Goal: Transaction & Acquisition: Purchase product/service

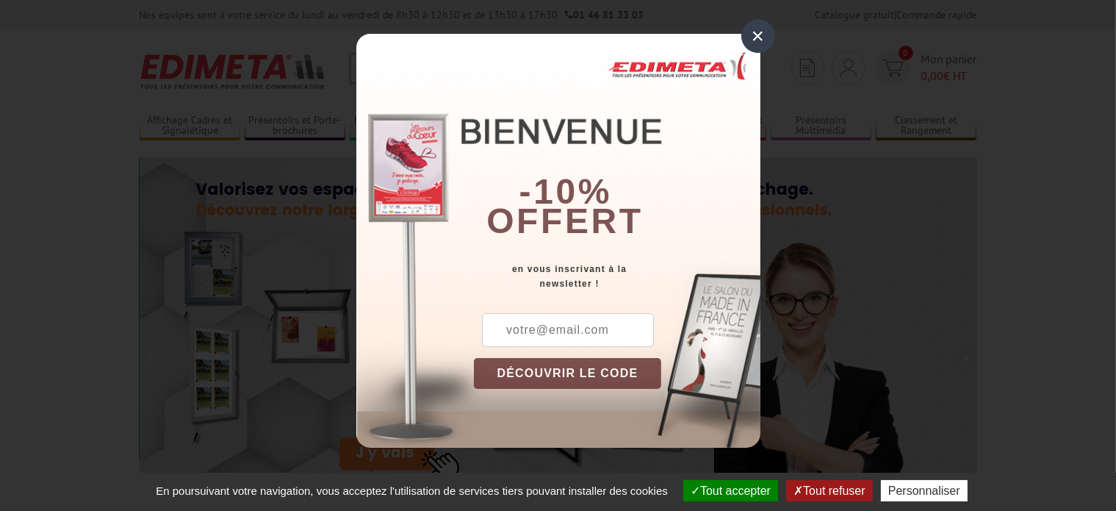
click at [539, 333] on input "text" at bounding box center [568, 330] width 172 height 34
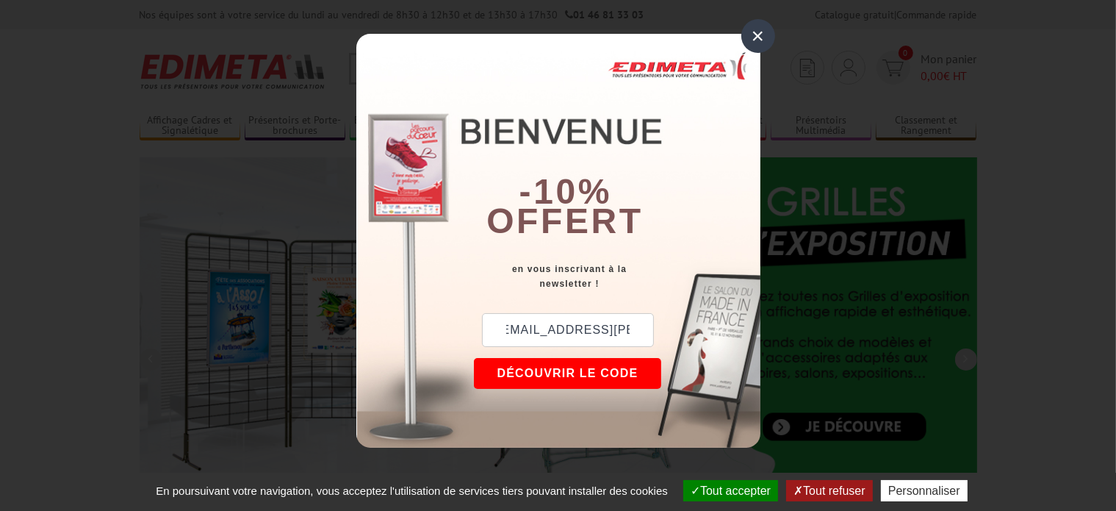
scroll to position [0, 26]
type input "donatien.fehr@gmail.com"
click at [519, 367] on button "DÉCOUVRIR LE CODE" at bounding box center [568, 373] width 188 height 31
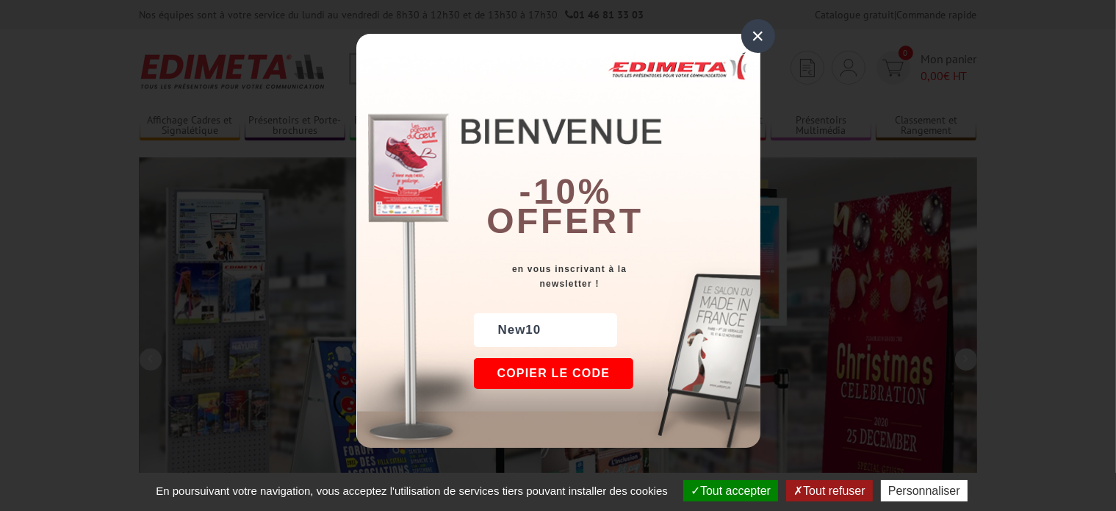
click at [523, 322] on div "New10" at bounding box center [545, 330] width 143 height 34
copy div "New10"
click at [760, 46] on div "×" at bounding box center [758, 36] width 34 height 34
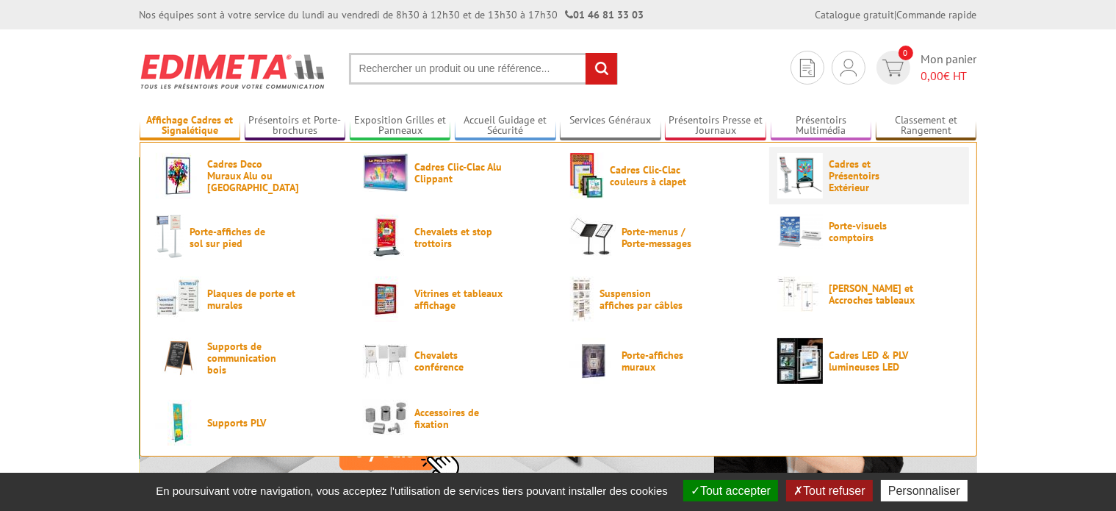
click at [820, 181] on img at bounding box center [800, 176] width 46 height 46
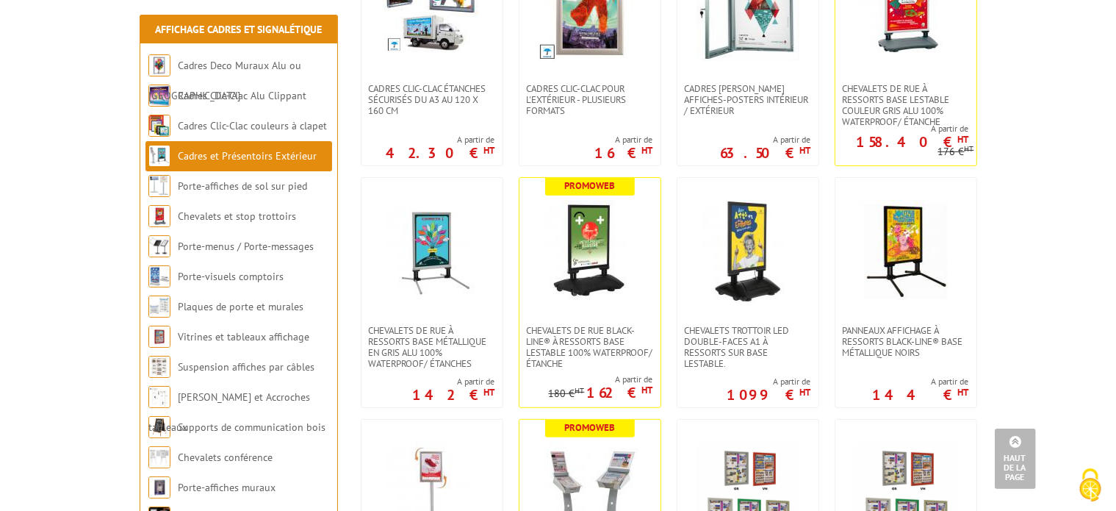
scroll to position [405, 0]
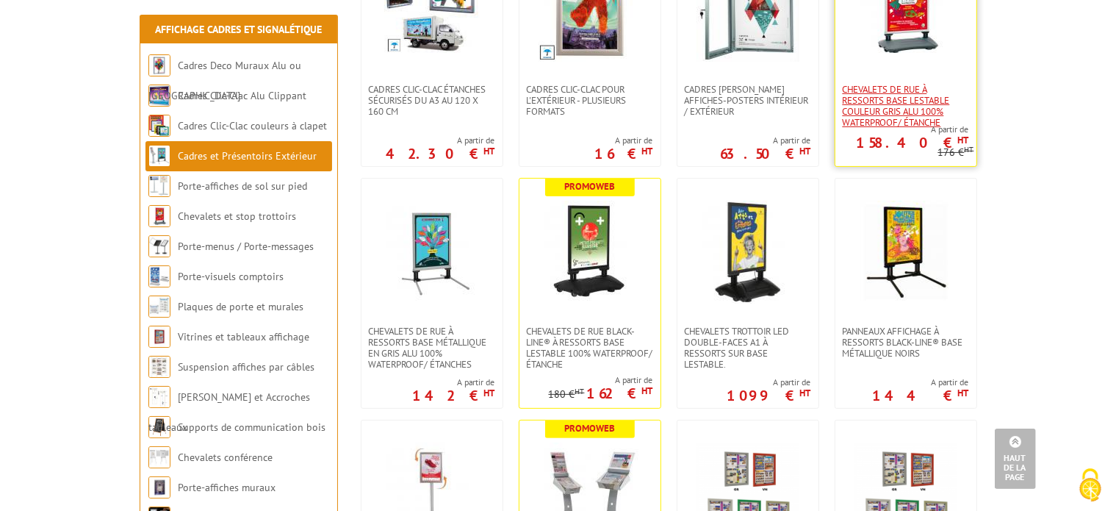
click at [885, 100] on span "Chevalets de rue à ressorts base lestable couleur Gris Alu 100% waterproof/ éta…" at bounding box center [906, 106] width 126 height 44
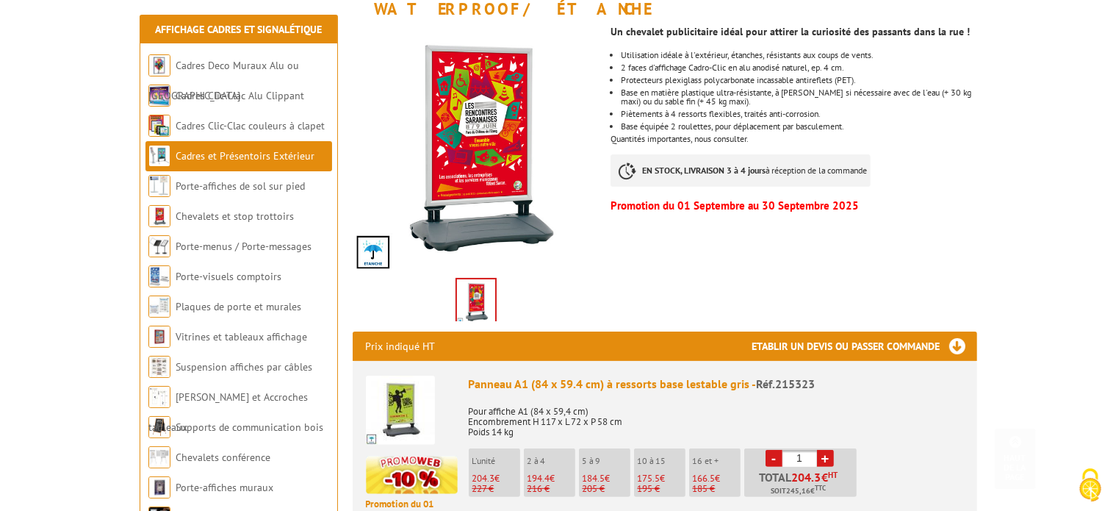
scroll to position [297, 0]
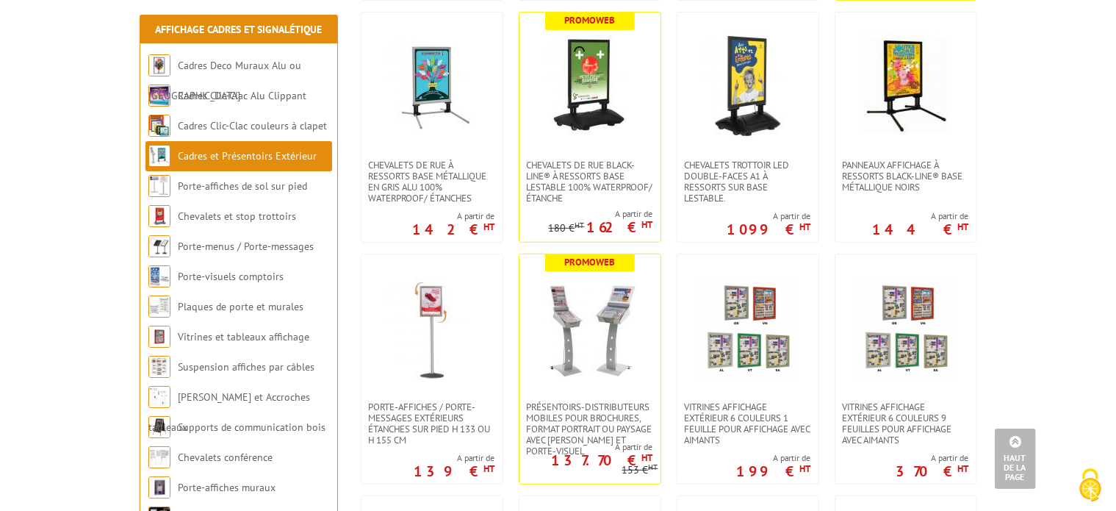
scroll to position [584, 0]
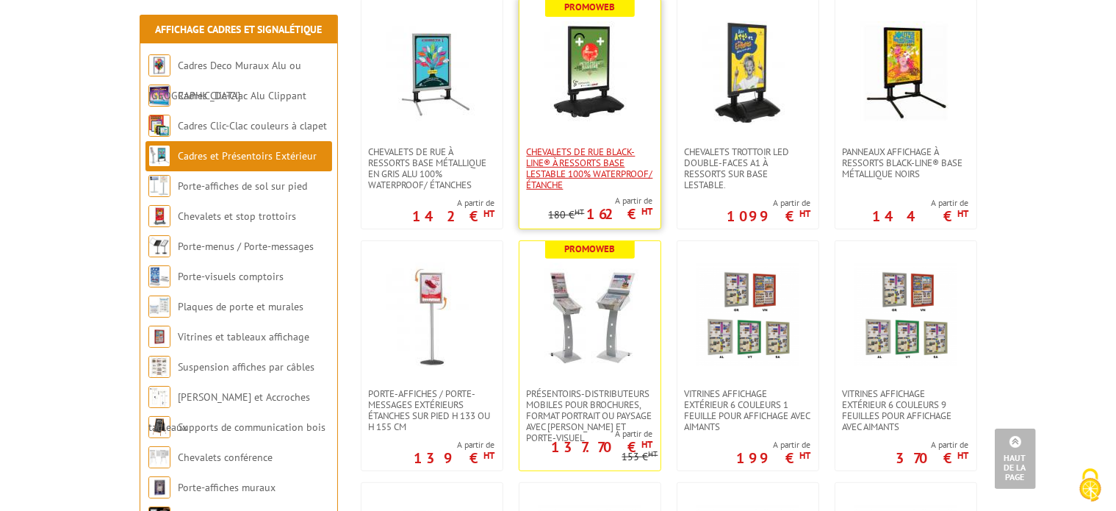
click at [572, 163] on span "Chevalets de rue Black-Line® à ressorts base lestable 100% WATERPROOF/ Étanche" at bounding box center [590, 168] width 126 height 44
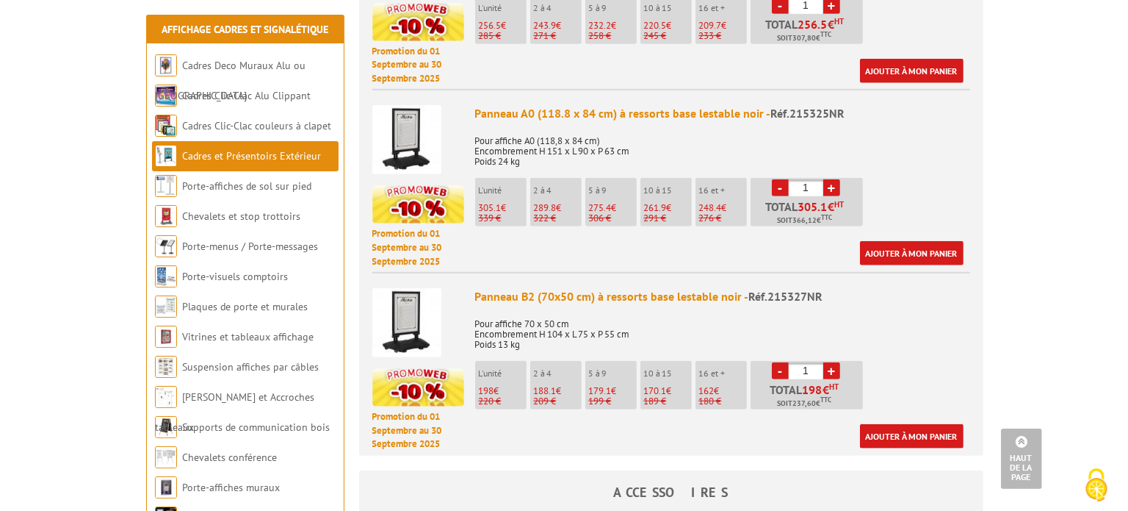
scroll to position [905, 0]
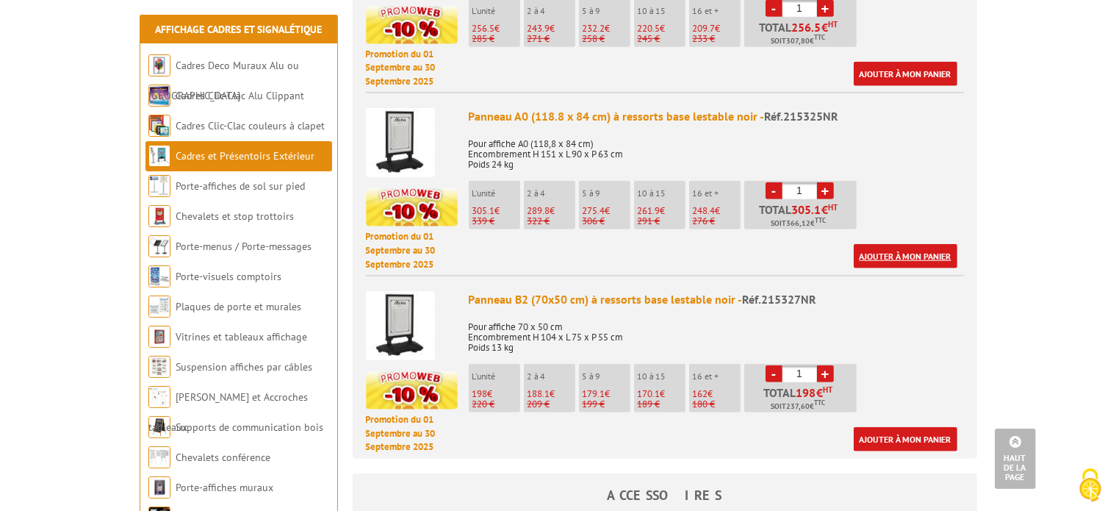
click at [887, 252] on link "Ajouter à mon panier" at bounding box center [906, 256] width 104 height 24
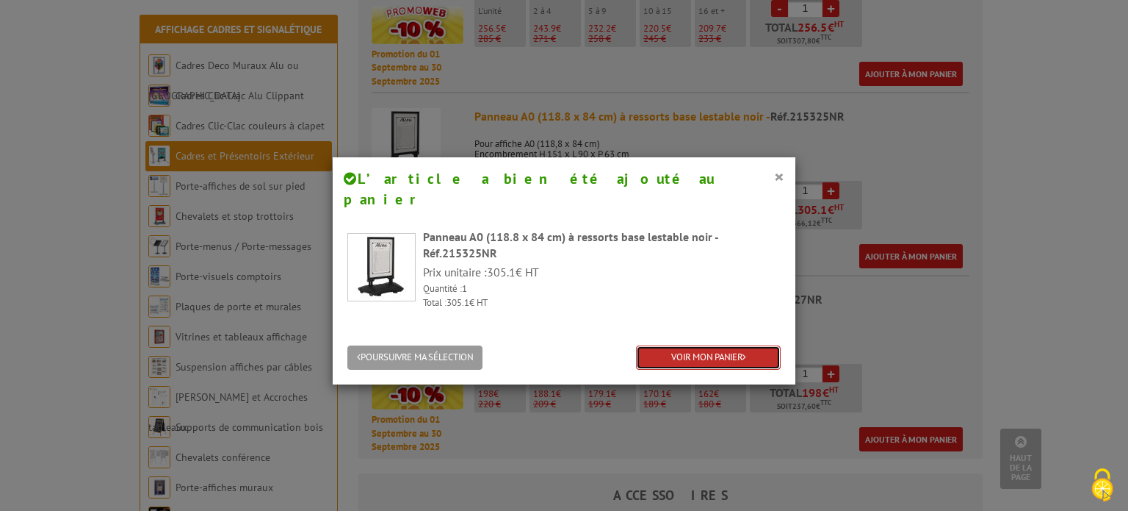
click at [717, 345] on link "VOIR MON PANIER" at bounding box center [708, 357] width 145 height 24
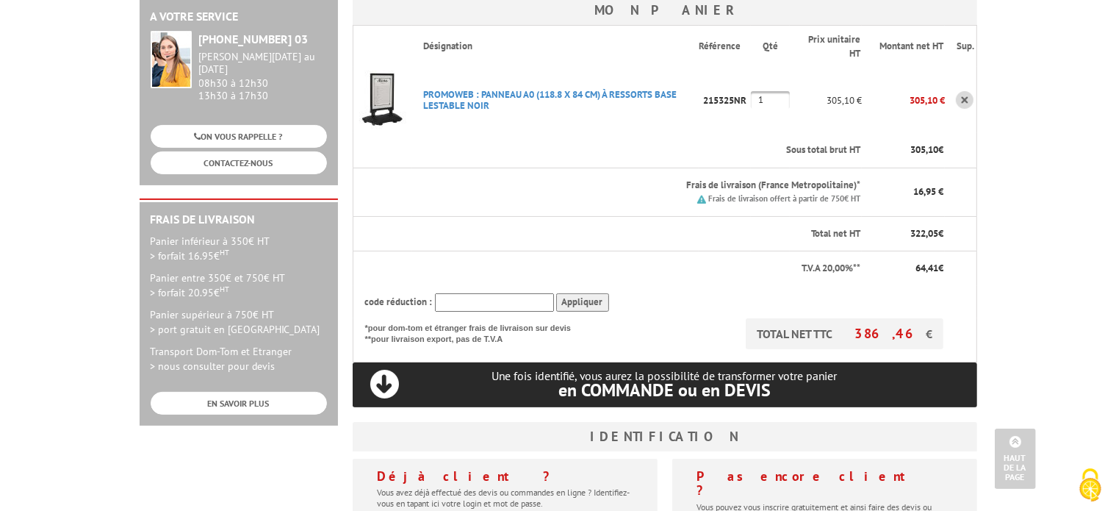
scroll to position [241, 0]
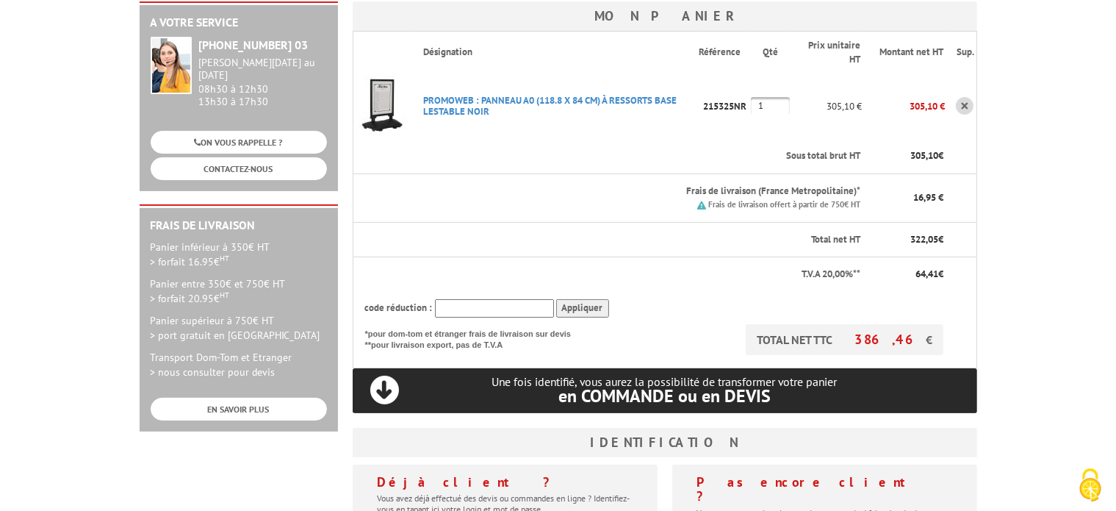
click at [521, 299] on input "text" at bounding box center [494, 308] width 119 height 18
paste input "New10"
type input "New10"
click at [578, 299] on input "Appliquer" at bounding box center [582, 308] width 53 height 18
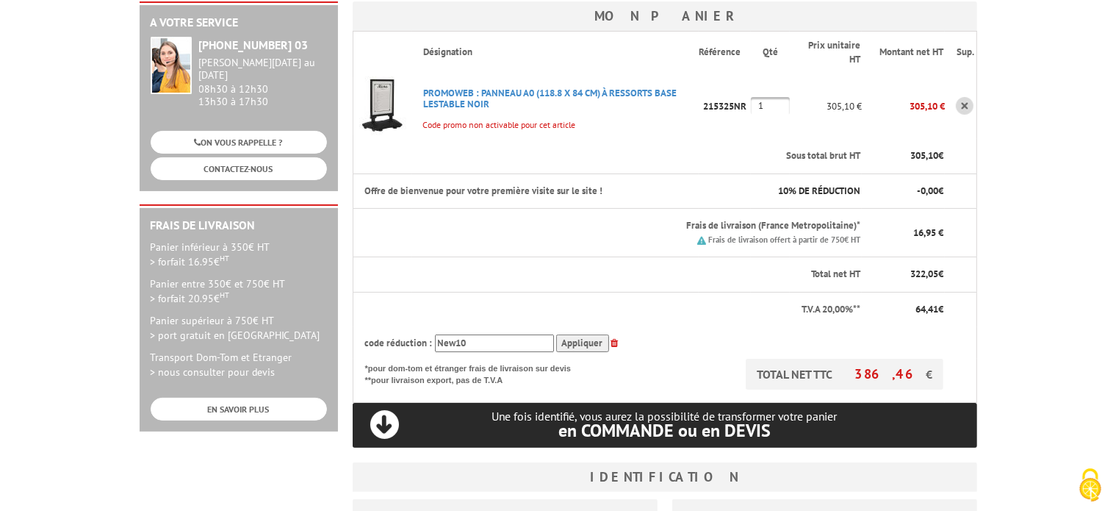
click at [613, 338] on icon at bounding box center [614, 343] width 7 height 10
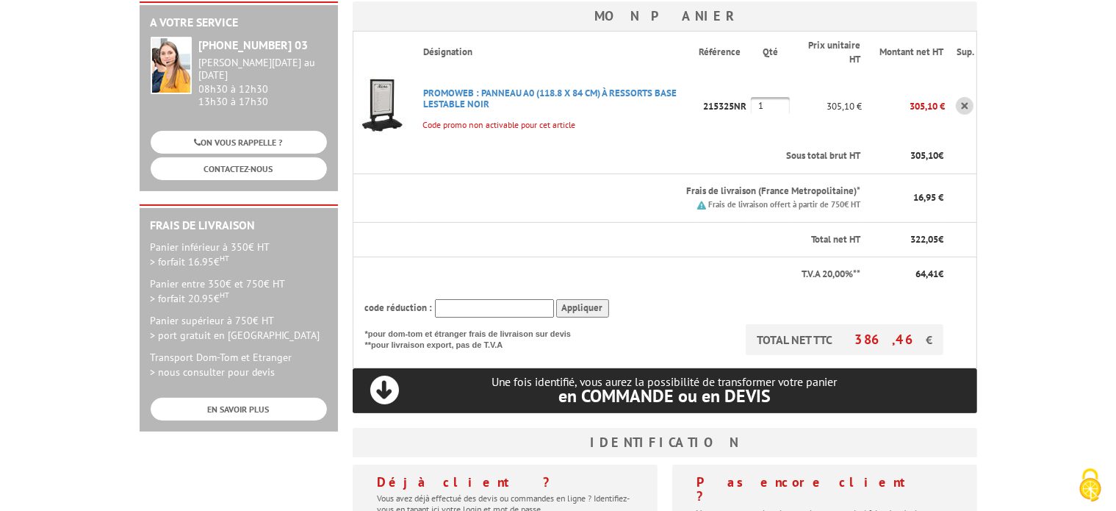
click at [509, 299] on input "text" at bounding box center [494, 308] width 119 height 18
paste input "New10"
type input "New10"
click at [595, 299] on input "Appliquer" at bounding box center [582, 308] width 53 height 18
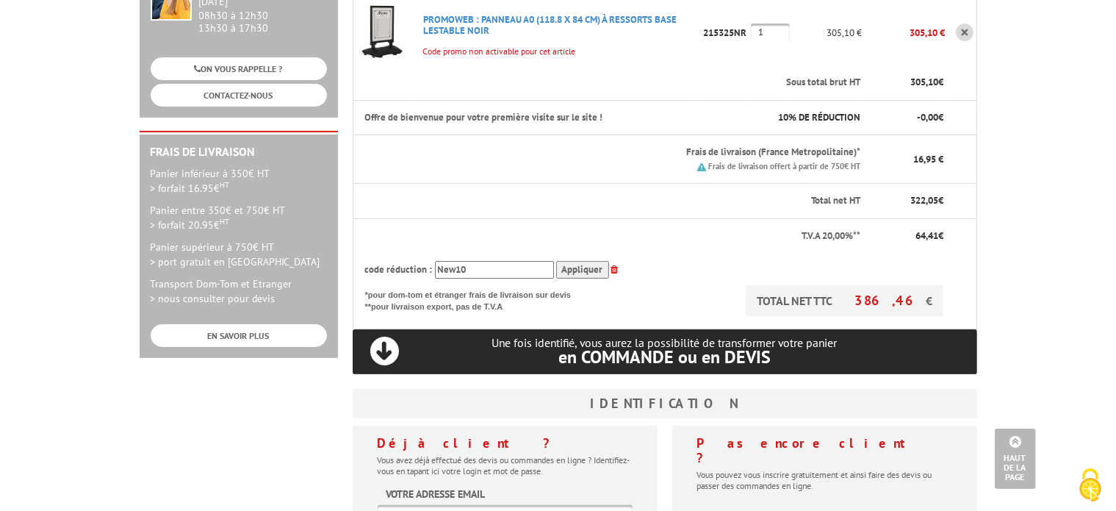
scroll to position [561, 0]
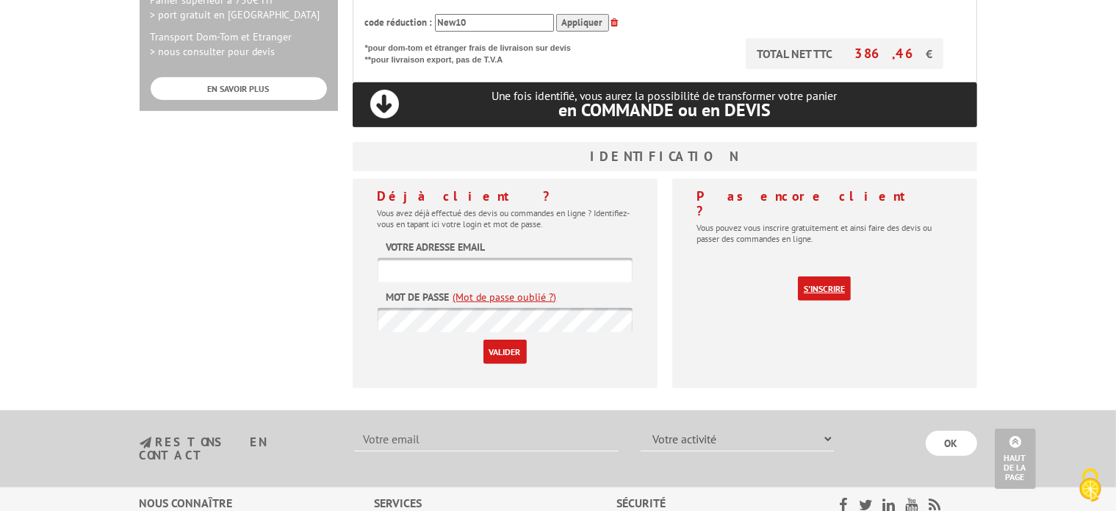
click at [814, 276] on link "S'inscrire" at bounding box center [824, 288] width 53 height 24
click at [514, 258] on input "text" at bounding box center [505, 270] width 255 height 24
type input "gestion.grandrue@m-eclair.com"
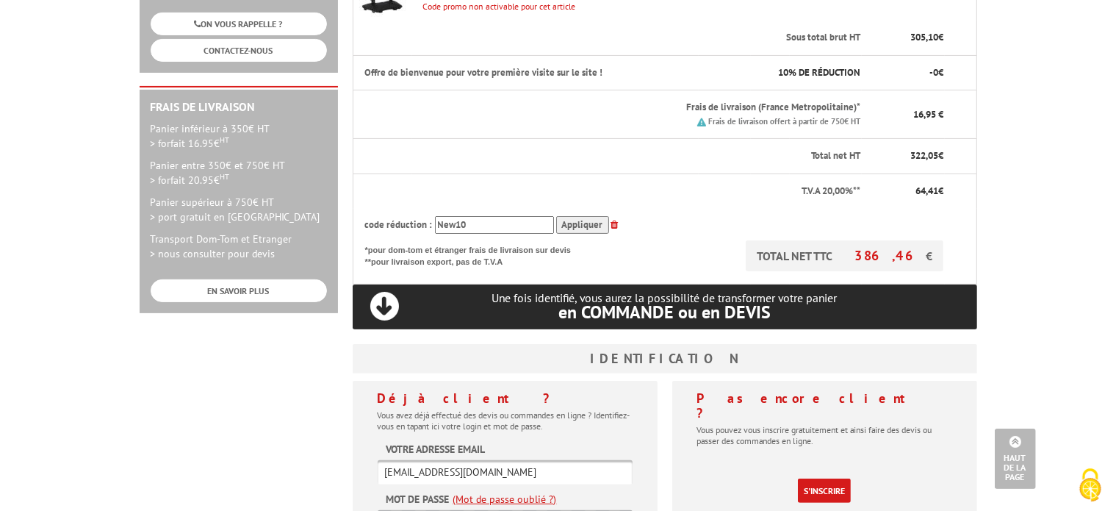
scroll to position [577, 0]
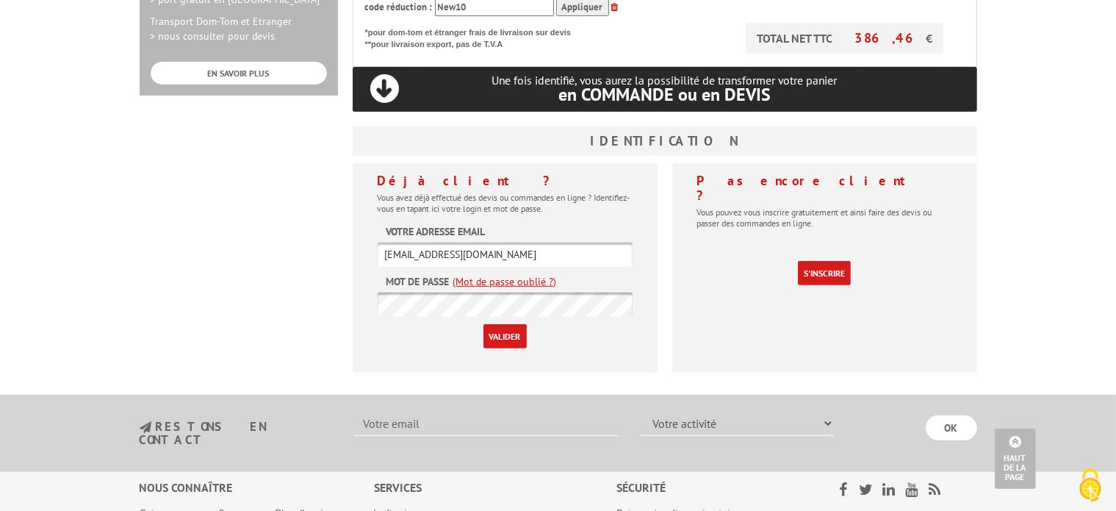
click at [519, 242] on input "gestion.grandrue@m-eclair.com" at bounding box center [505, 254] width 255 height 24
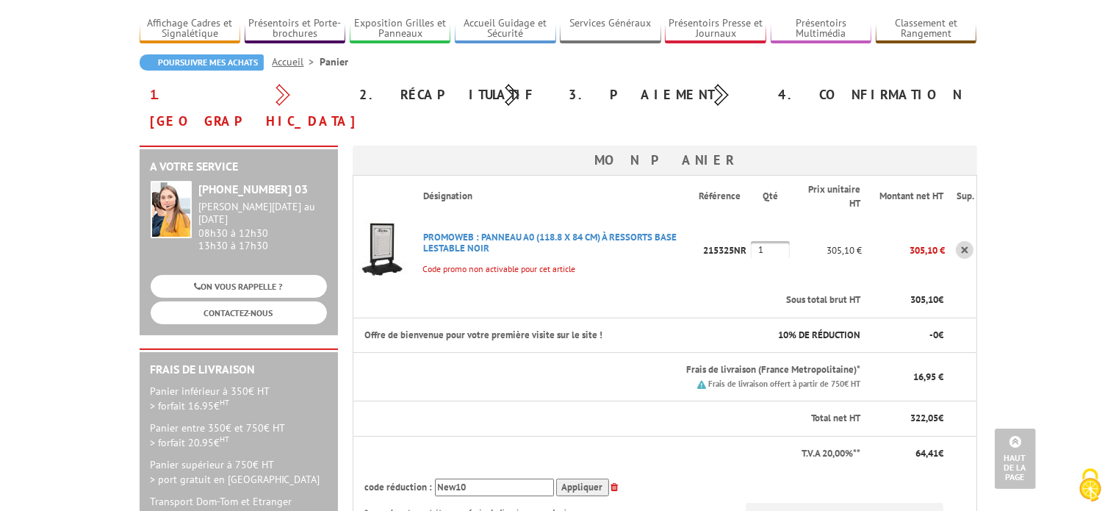
scroll to position [0, 0]
